Goal: Entertainment & Leisure: Consume media (video, audio)

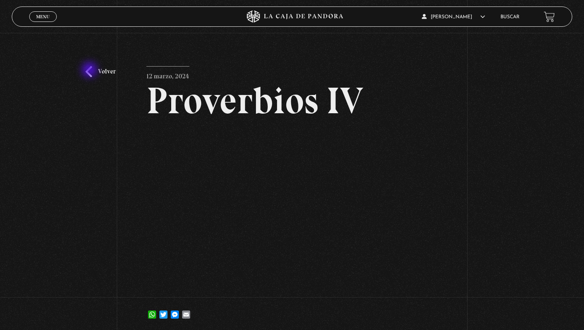
click at [90, 71] on link "Volver" at bounding box center [101, 71] width 30 height 11
click at [100, 78] on div "Volver 12 marzo, 2024 Proverbios IV WhatsApp Twitter Messenger Email" at bounding box center [292, 183] width 584 height 300
click at [84, 71] on div "Volver 12 marzo, 2024 Proverbios IV WhatsApp Twitter Messenger Email" at bounding box center [292, 183] width 584 height 300
click at [91, 74] on link "Volver" at bounding box center [101, 71] width 30 height 11
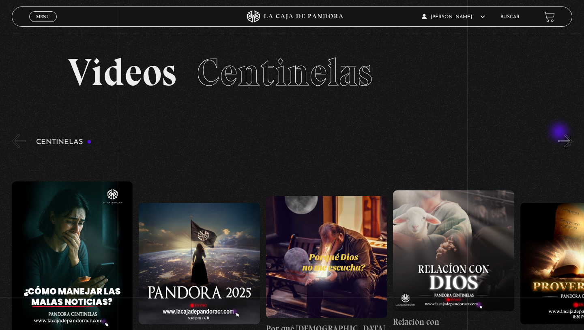
click at [560, 133] on div "Centinelas" at bounding box center [298, 260] width 572 height 257
click at [564, 138] on button "»" at bounding box center [565, 141] width 14 height 14
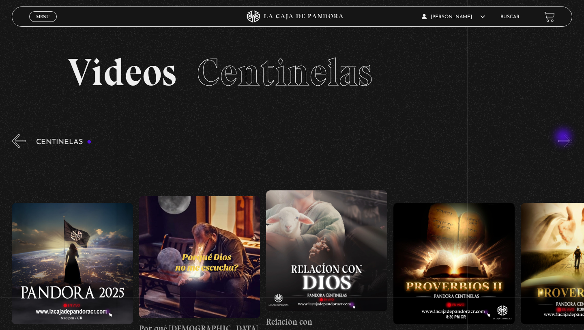
click at [564, 137] on button "»" at bounding box center [565, 141] width 14 height 14
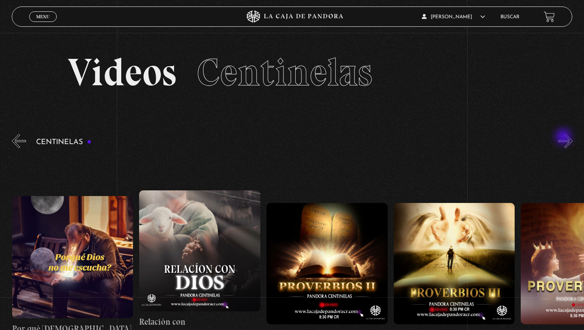
click at [564, 137] on button "»" at bounding box center [565, 141] width 14 height 14
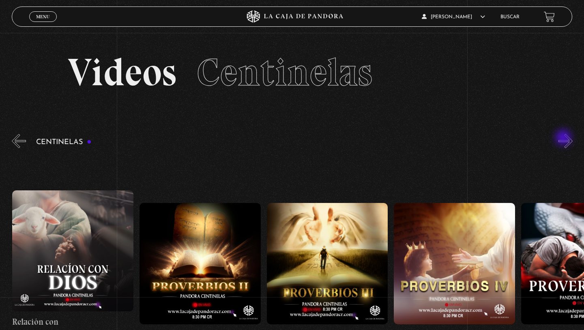
click at [564, 138] on button "»" at bounding box center [565, 141] width 14 height 14
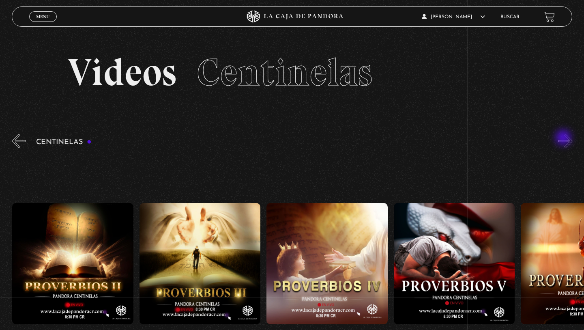
click at [564, 138] on button "»" at bounding box center [565, 141] width 14 height 14
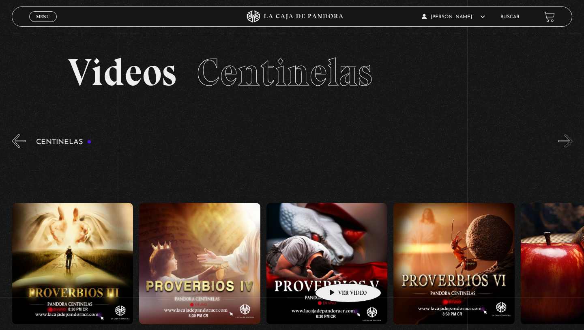
scroll to position [0, 635]
click at [328, 264] on figure at bounding box center [326, 263] width 121 height 121
